Goal: Navigation & Orientation: Find specific page/section

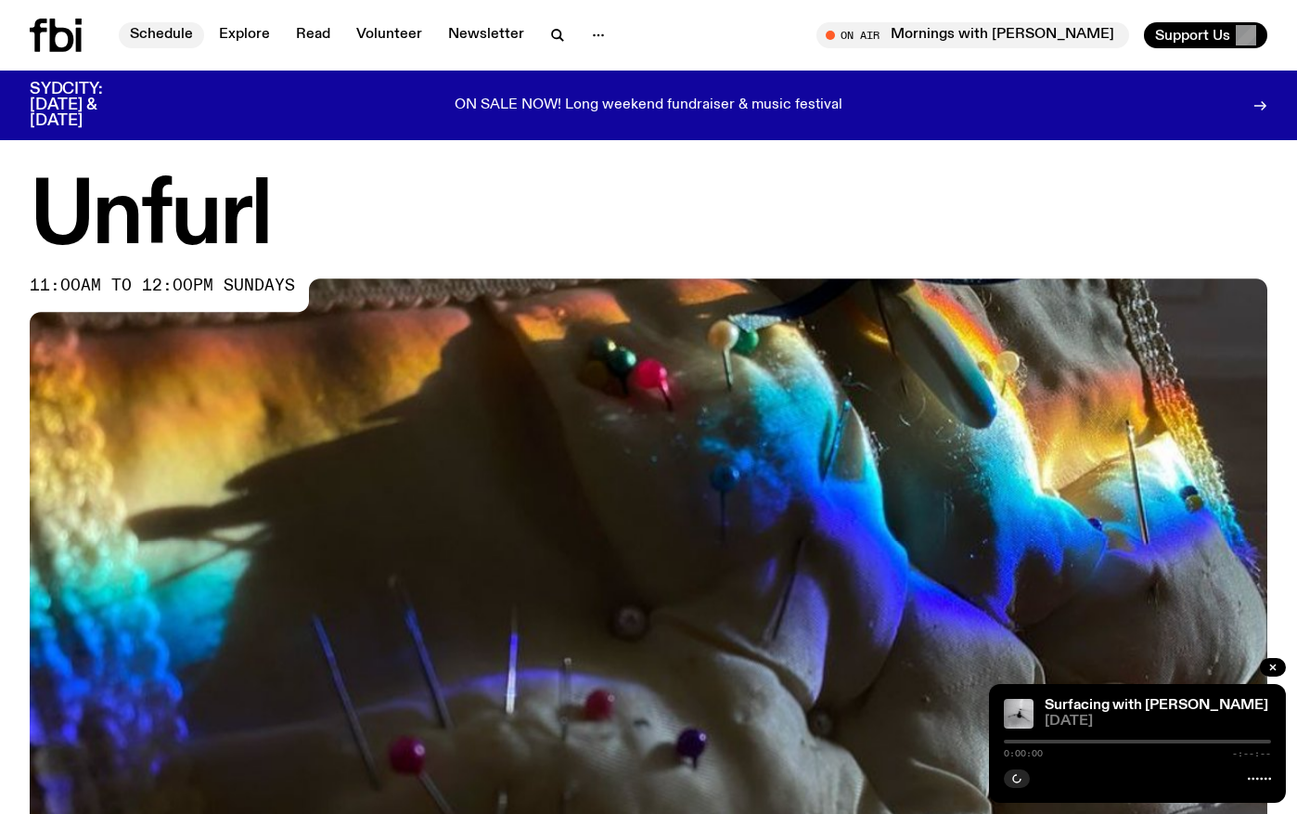
click at [159, 34] on link "Schedule" at bounding box center [161, 35] width 85 height 26
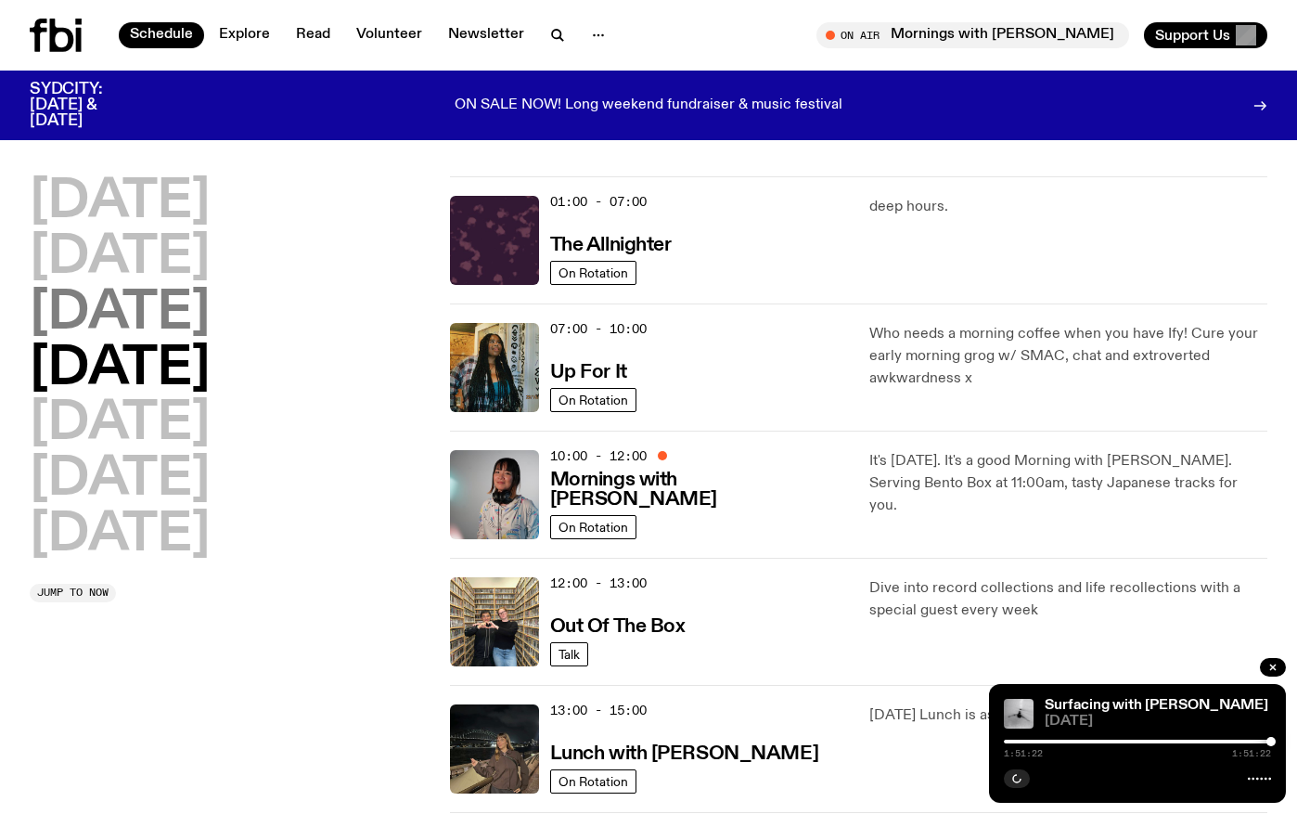
click at [136, 327] on h2 "[DATE]" at bounding box center [120, 314] width 180 height 52
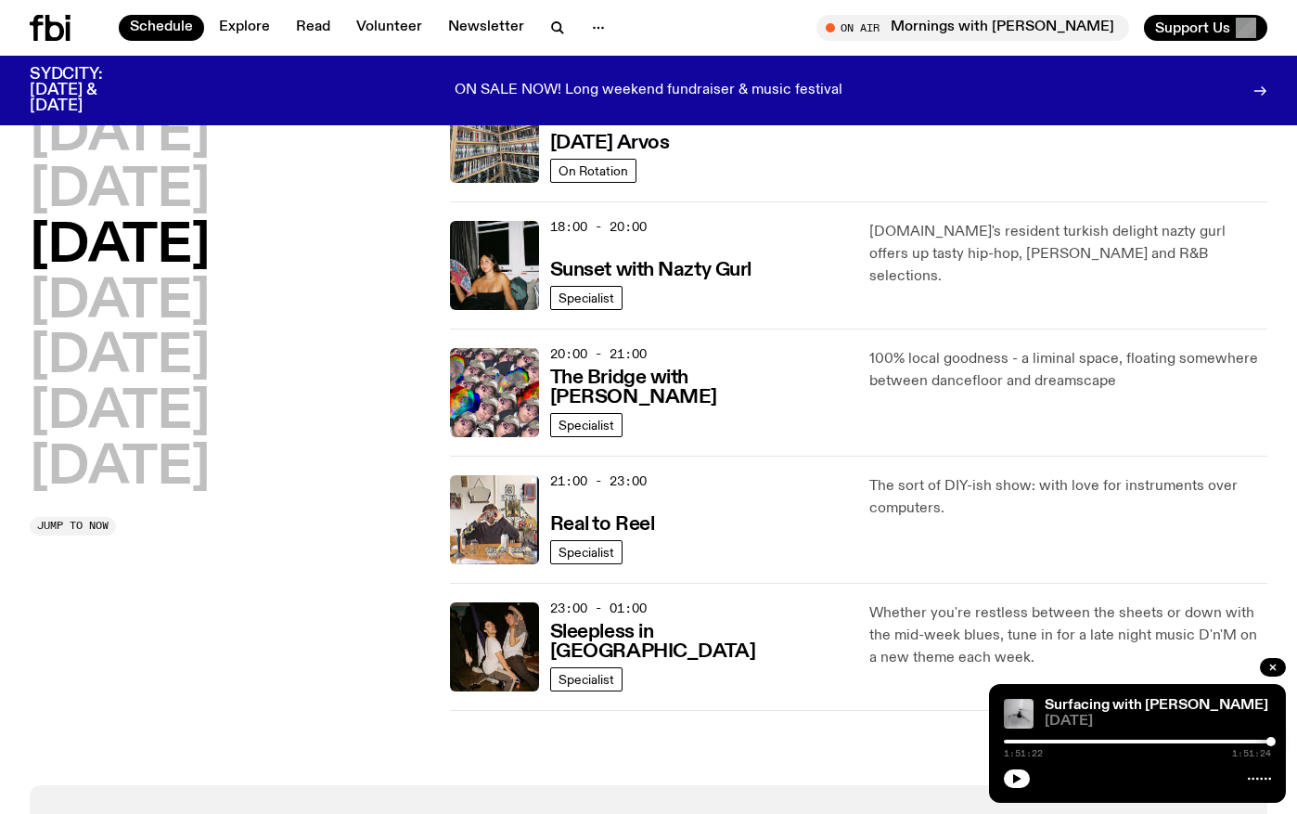
scroll to position [838, 0]
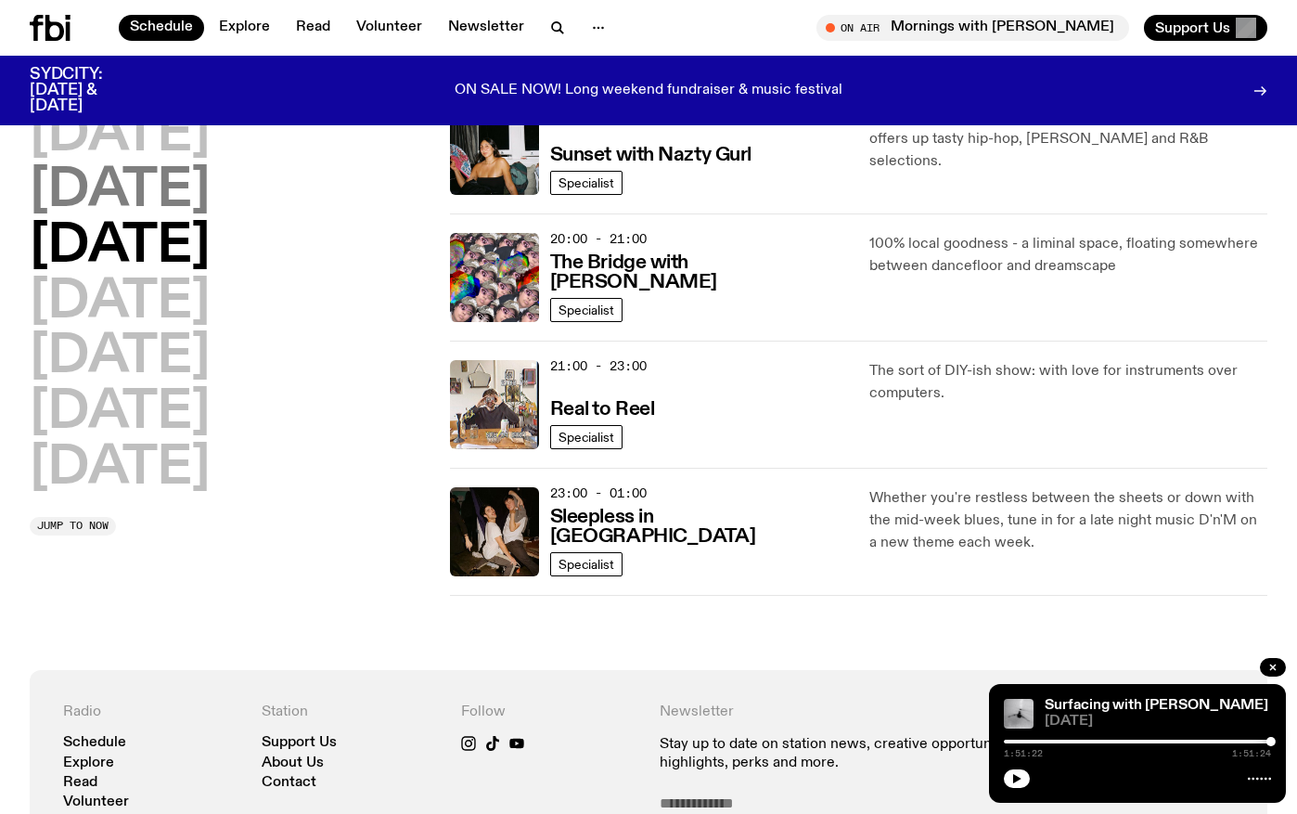
click at [154, 185] on h2 "[DATE]" at bounding box center [120, 191] width 180 height 52
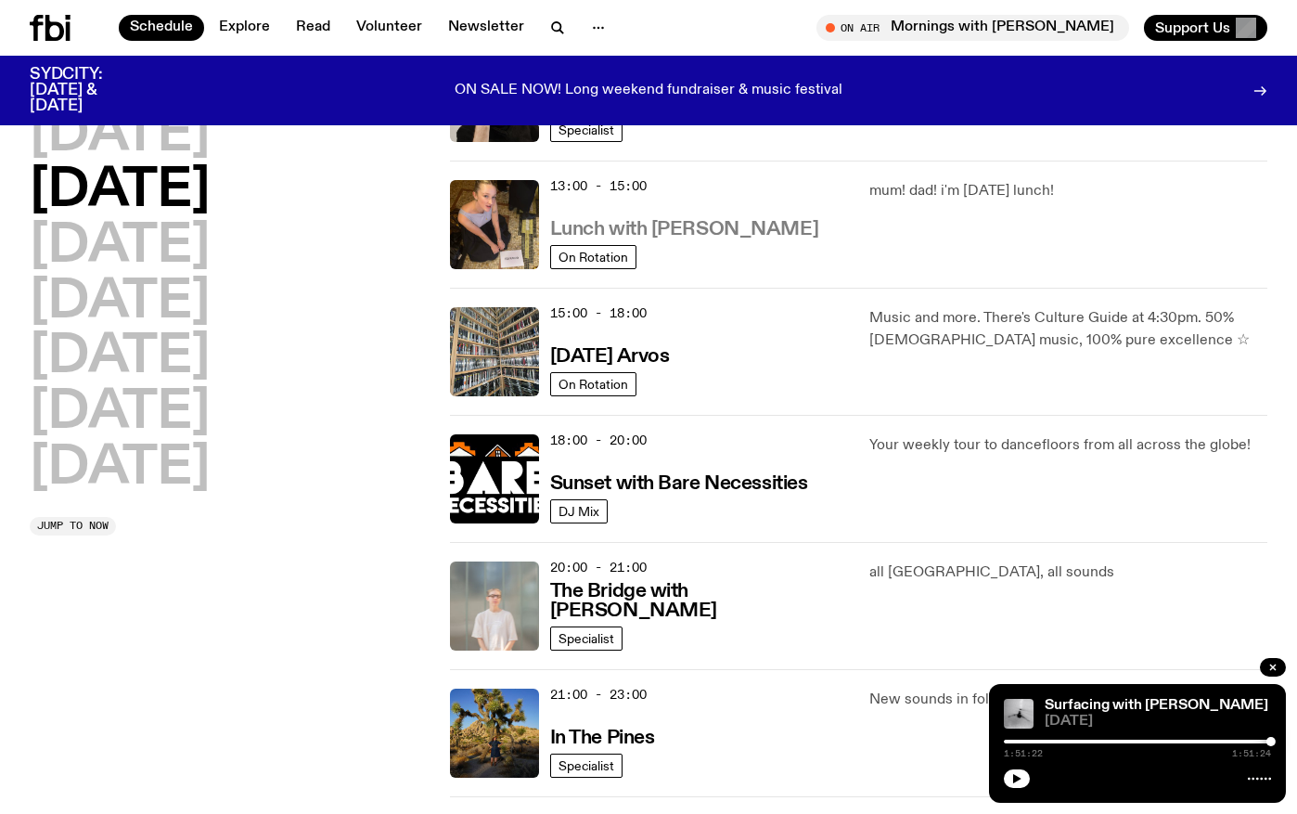
scroll to position [710, 0]
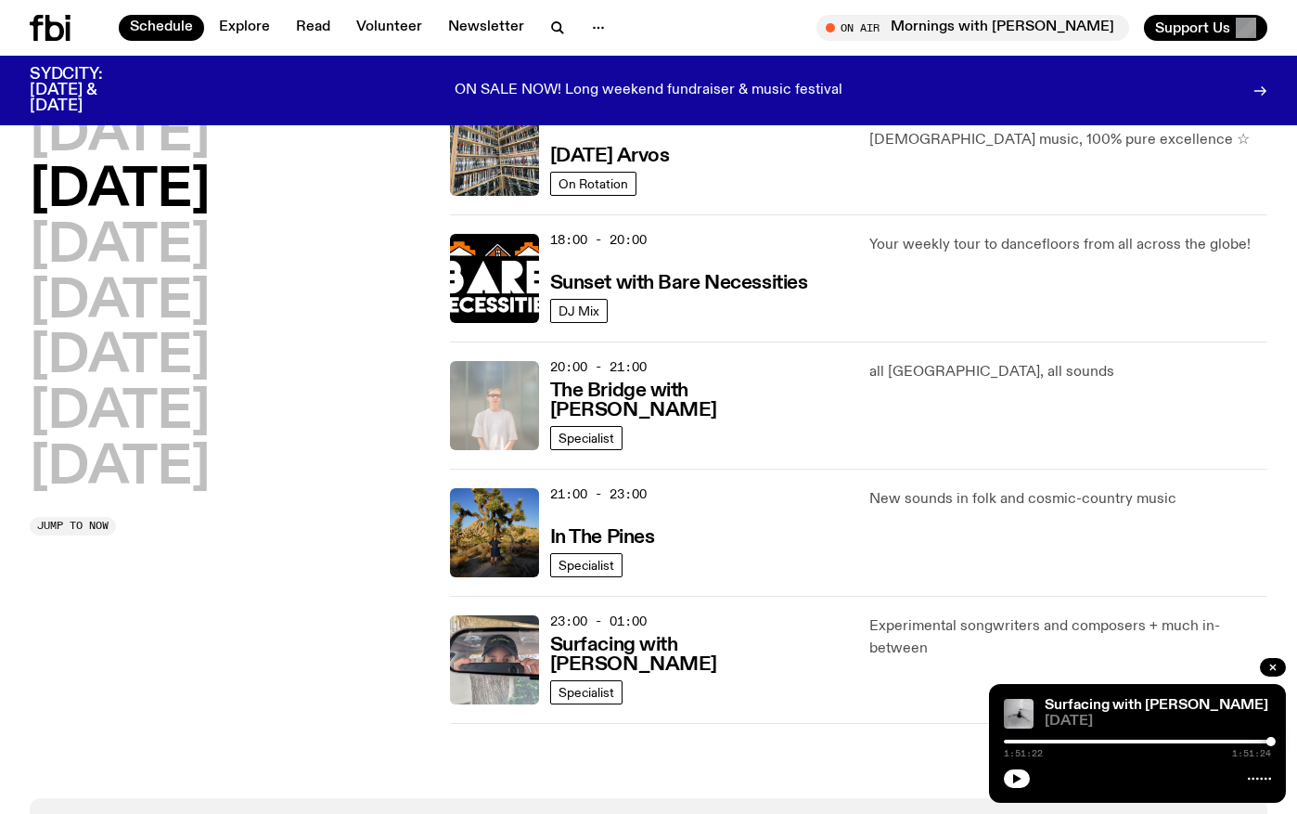
click at [495, 421] on img at bounding box center [494, 405] width 89 height 89
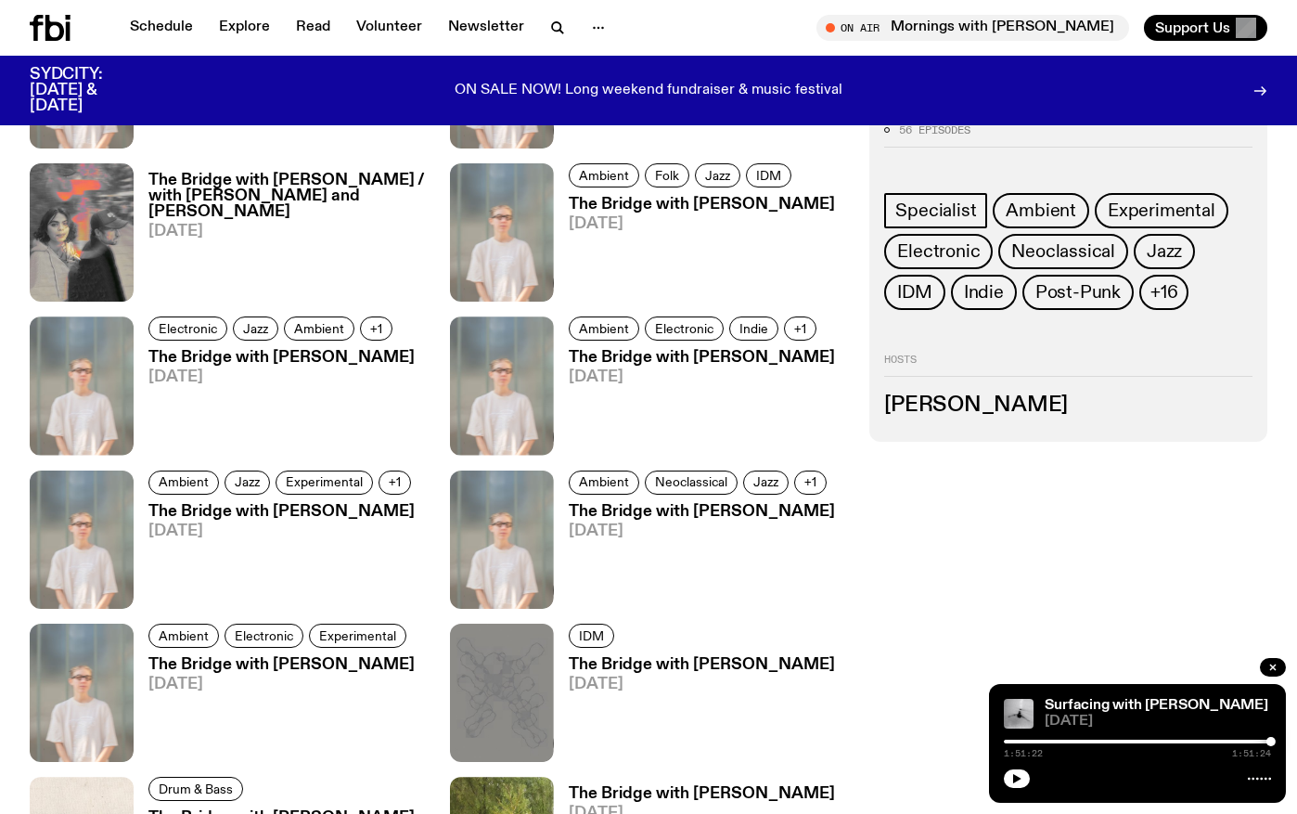
scroll to position [884, 0]
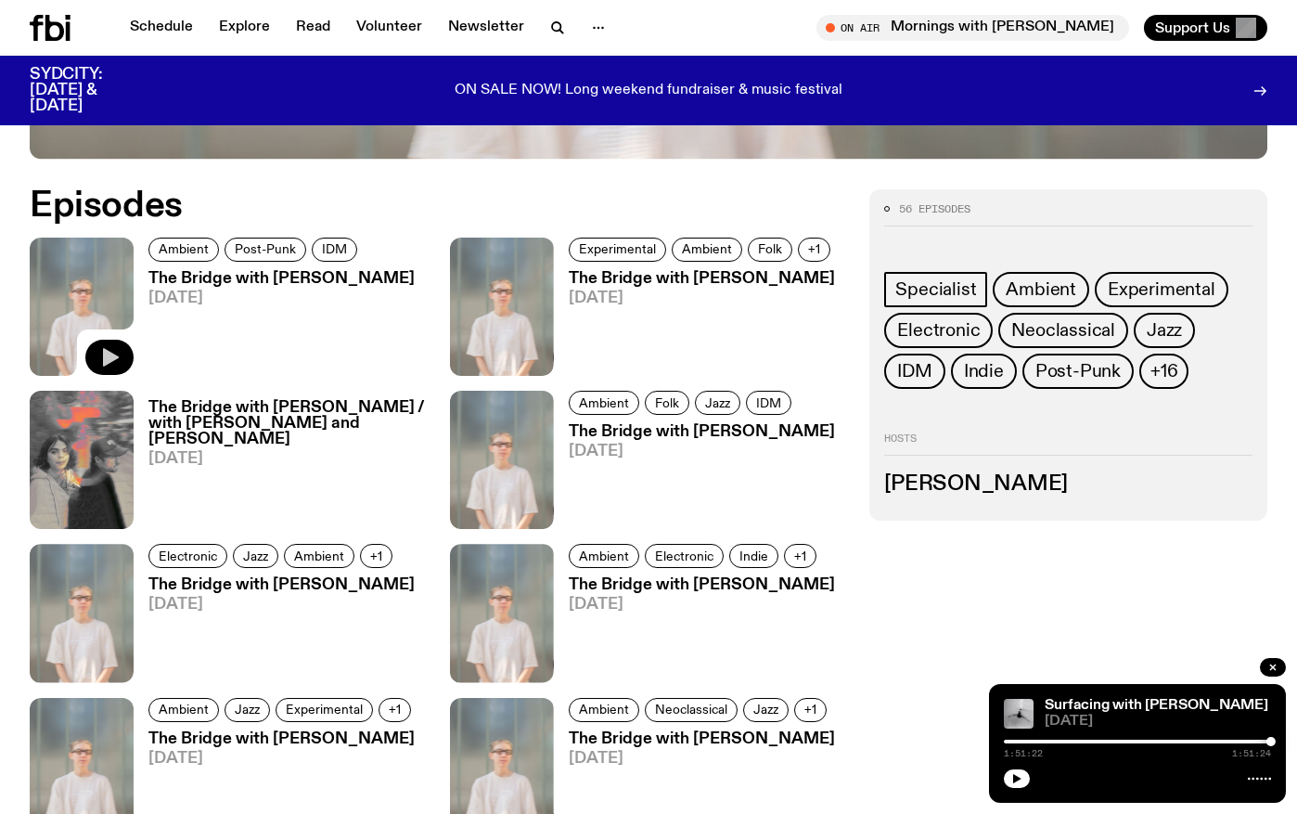
click at [120, 355] on icon "button" at bounding box center [109, 357] width 22 height 22
